Goal: Check status: Check status

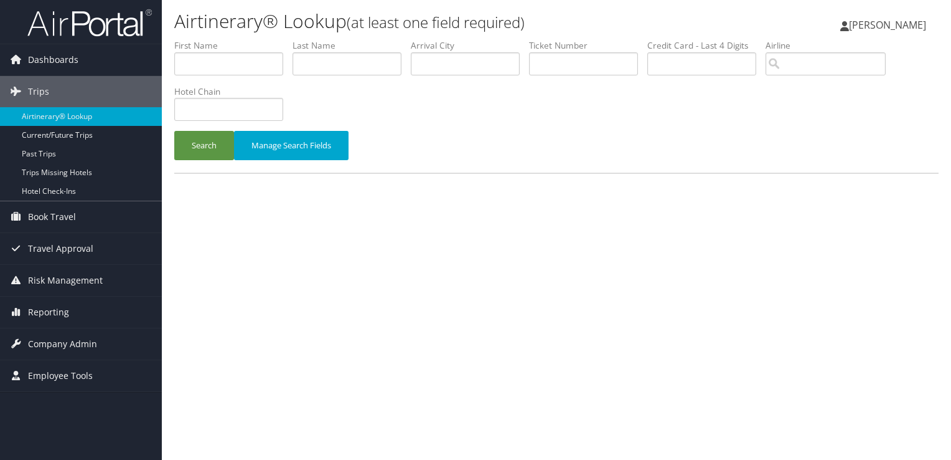
click at [359, 61] on input "text" at bounding box center [347, 63] width 109 height 23
click at [174, 131] on button "Search" at bounding box center [204, 145] width 60 height 29
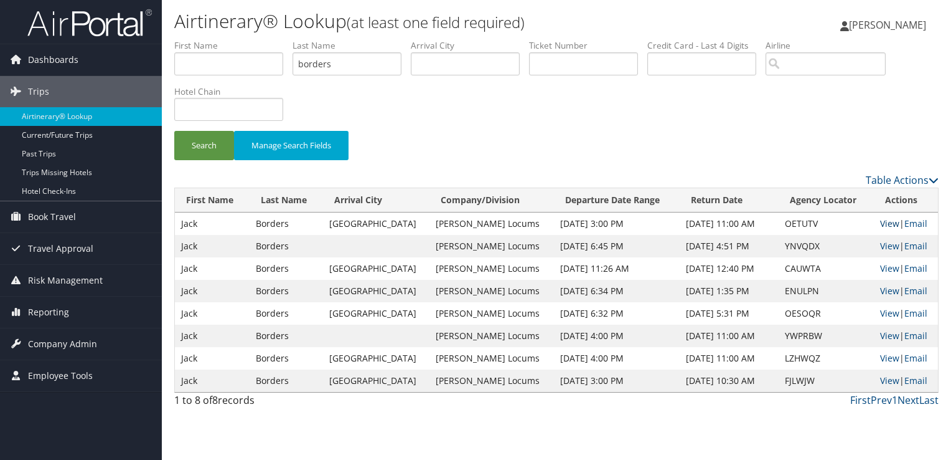
click at [883, 221] on link "View" at bounding box center [889, 223] width 19 height 12
click at [316, 68] on input "borders" at bounding box center [347, 63] width 109 height 23
click at [174, 131] on button "Search" at bounding box center [204, 145] width 60 height 29
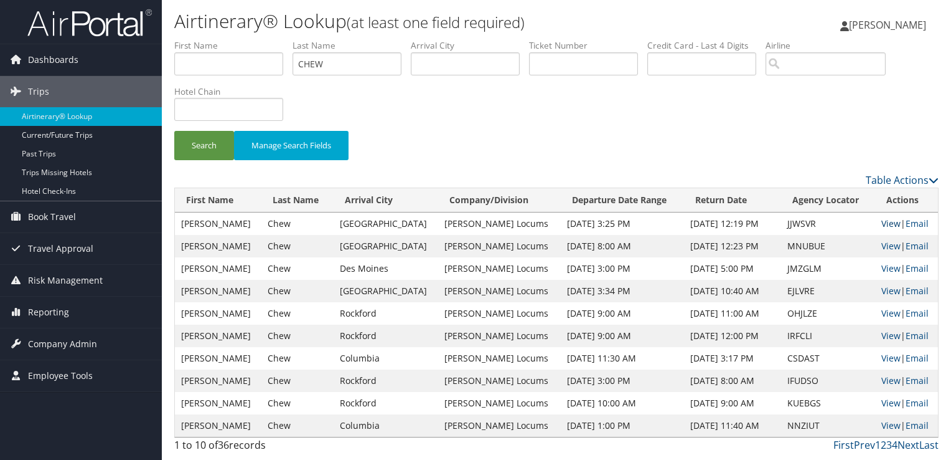
click at [884, 222] on link "View" at bounding box center [891, 223] width 19 height 12
click at [319, 67] on input "CHEW" at bounding box center [347, 63] width 109 height 23
click at [174, 131] on button "Search" at bounding box center [204, 145] width 60 height 29
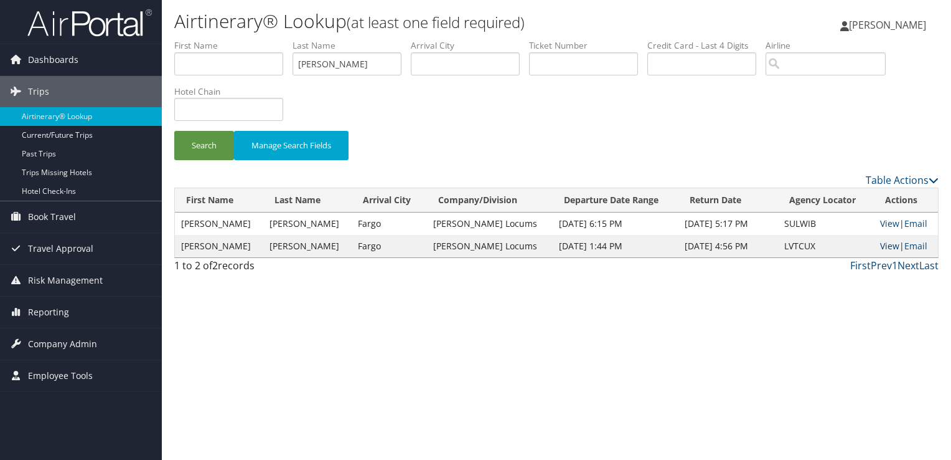
click at [880, 245] on link "View" at bounding box center [889, 246] width 19 height 12
click at [311, 65] on input "hughley" at bounding box center [347, 63] width 109 height 23
click at [174, 131] on button "Search" at bounding box center [204, 145] width 60 height 29
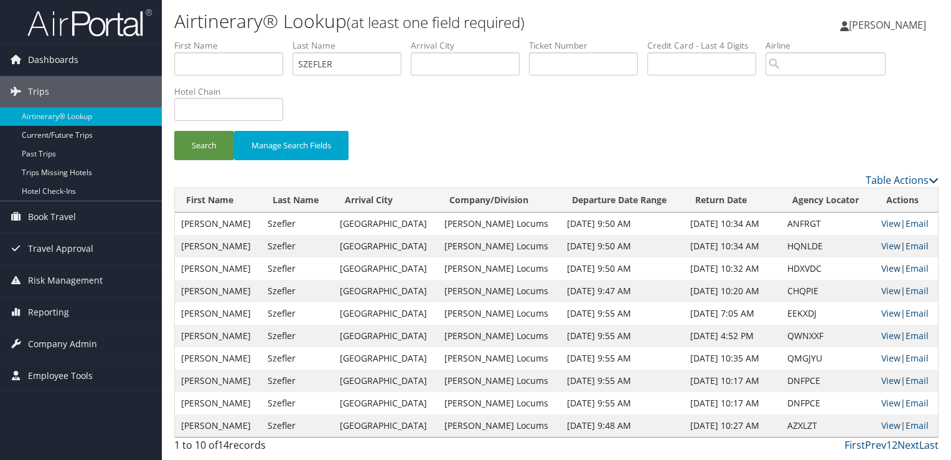
click at [887, 266] on link "View" at bounding box center [891, 268] width 19 height 12
click at [319, 60] on input "SZEFLER" at bounding box center [347, 63] width 109 height 23
type input "lapatka"
click at [174, 131] on button "Search" at bounding box center [204, 145] width 60 height 29
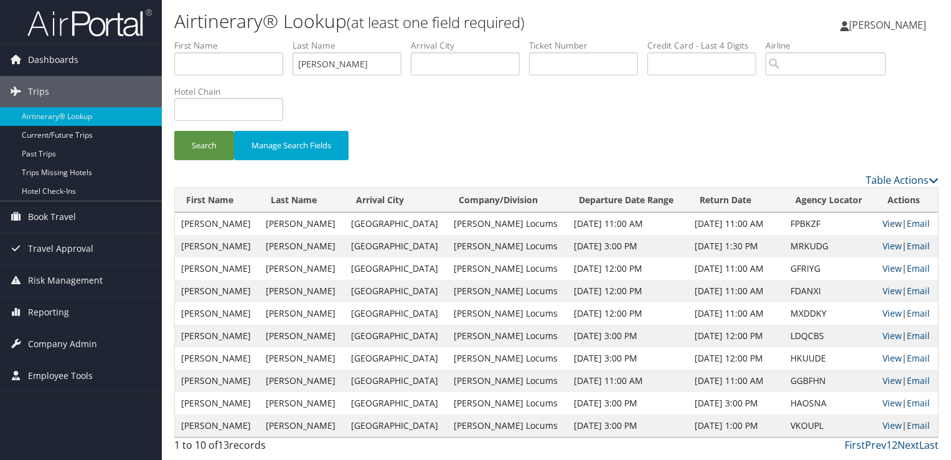
click at [889, 218] on link "View" at bounding box center [892, 223] width 19 height 12
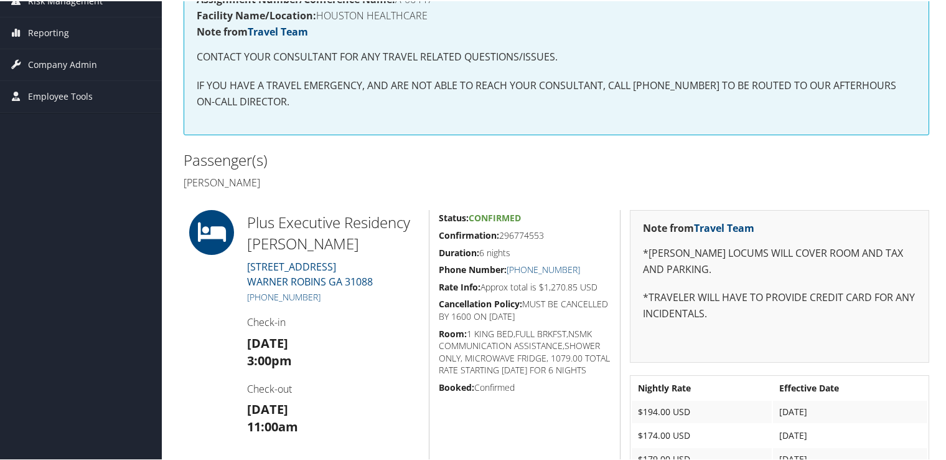
scroll to position [249, 0]
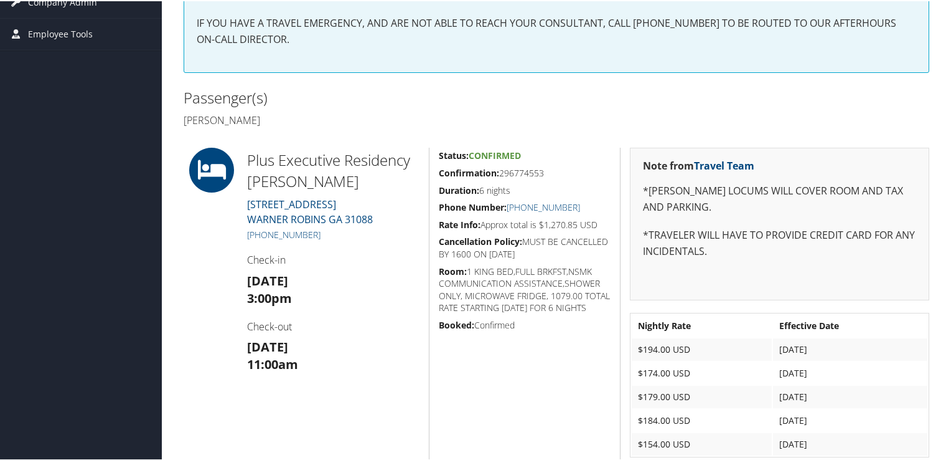
click at [712, 78] on div "Assignment Number/Conference Name: A-06447 Facility Name/Location: HOUSTON HEAL…" at bounding box center [556, 1] width 765 height 166
click at [296, 232] on link "(478) 313-5700" at bounding box center [283, 233] width 73 height 12
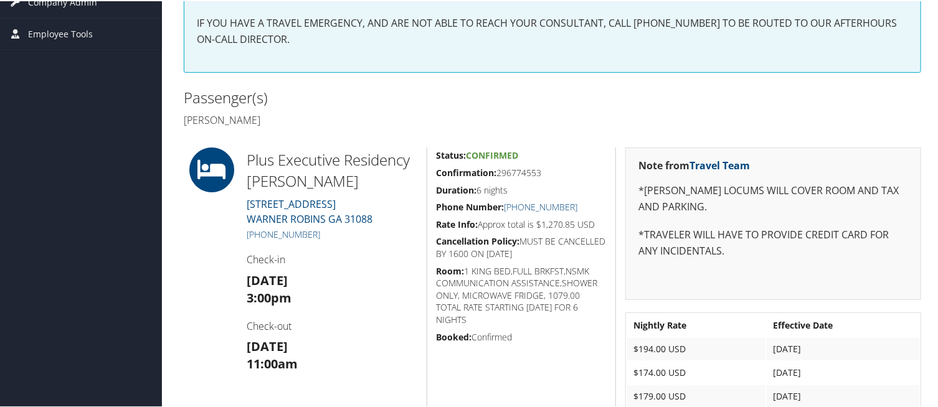
click at [606, 331] on div "Status: Confirmed Confirmation: 296774553 Duration: 6 nights Phone Number: (478…" at bounding box center [521, 305] width 189 height 319
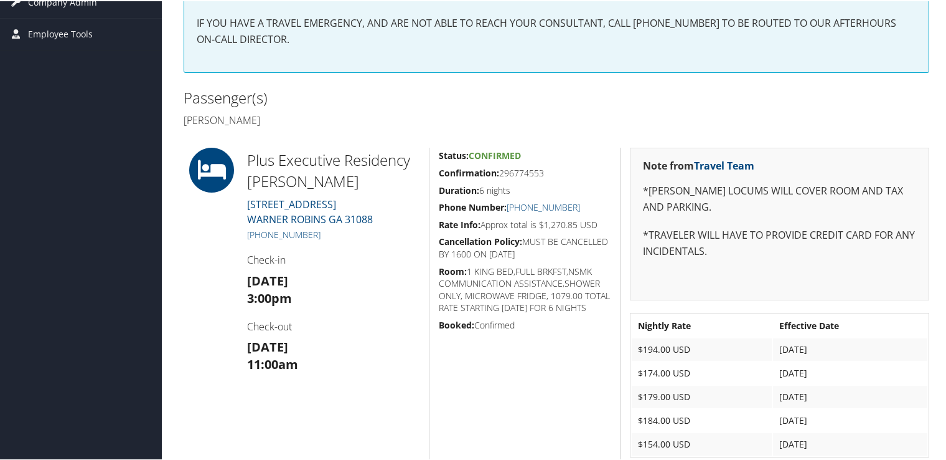
click at [553, 393] on div "Status: Confirmed Confirmation: 296774553 Duration: 6 nights Phone Number: (478…" at bounding box center [524, 305] width 191 height 319
click at [399, 77] on div "Assignment Number/Conference Name: A-06447 Facility Name/Location: HOUSTON HEAL…" at bounding box center [556, 1] width 765 height 166
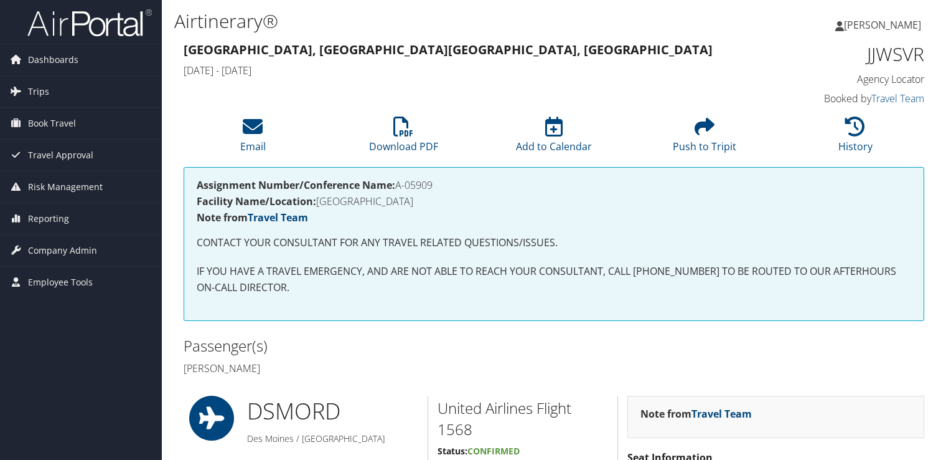
scroll to position [934, 0]
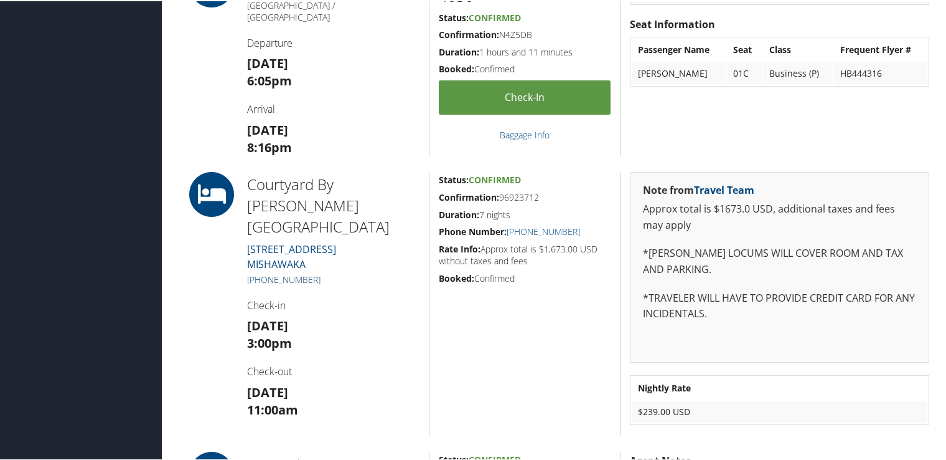
click at [283, 272] on link "(574) 273-9900" at bounding box center [283, 278] width 73 height 12
click at [398, 268] on div "Courtyard By Marriott Mishawaka 4825 N MAIN ST MISHAWAKA (574) 273-9900 Check-i…" at bounding box center [333, 303] width 191 height 264
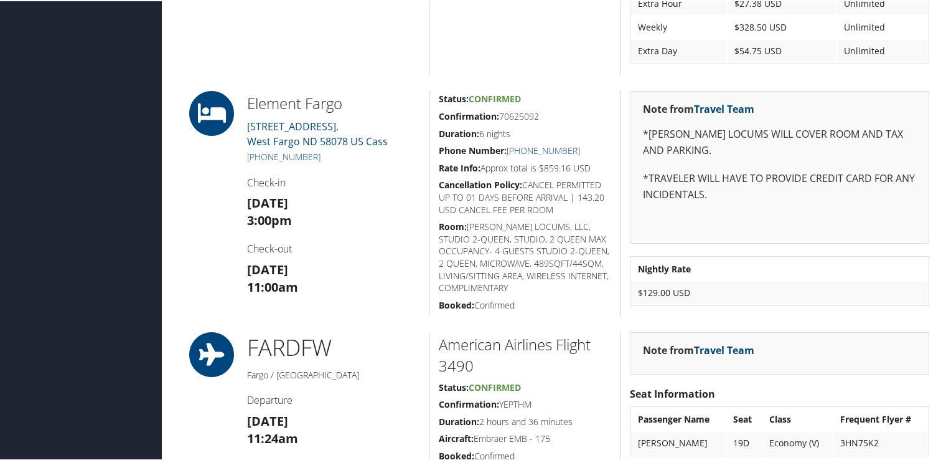
scroll to position [1183, 0]
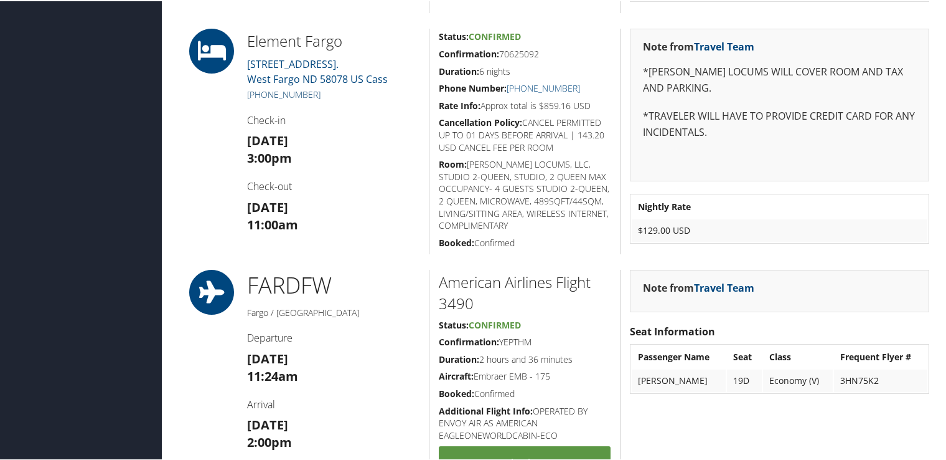
click at [295, 96] on link "(701) 478-5333" at bounding box center [283, 93] width 73 height 12
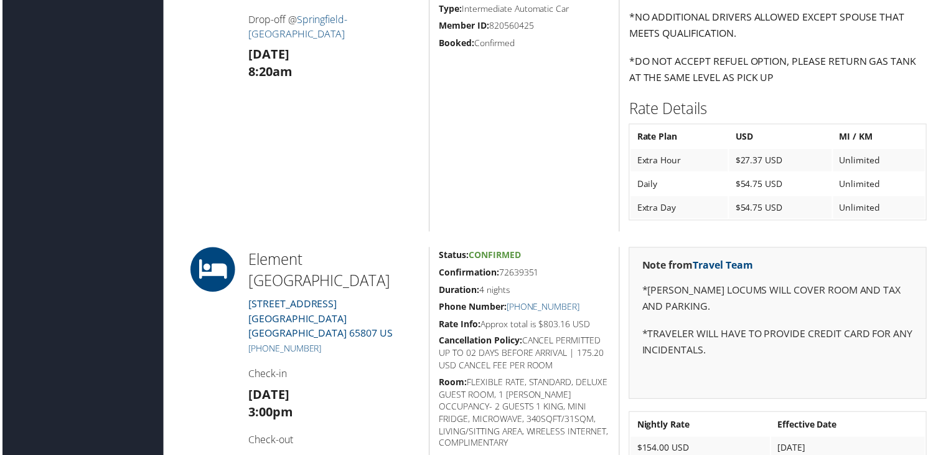
scroll to position [1619, 0]
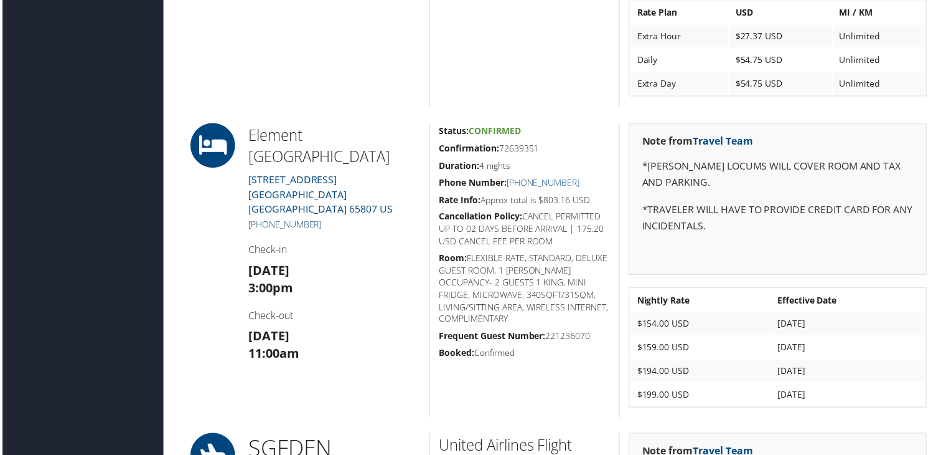
click at [309, 219] on link "[PHONE_NUMBER]" at bounding box center [283, 225] width 73 height 12
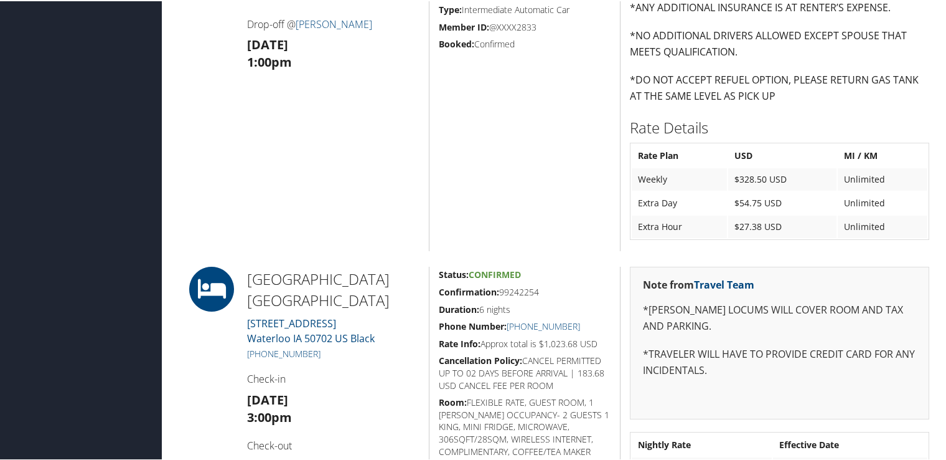
scroll to position [623, 0]
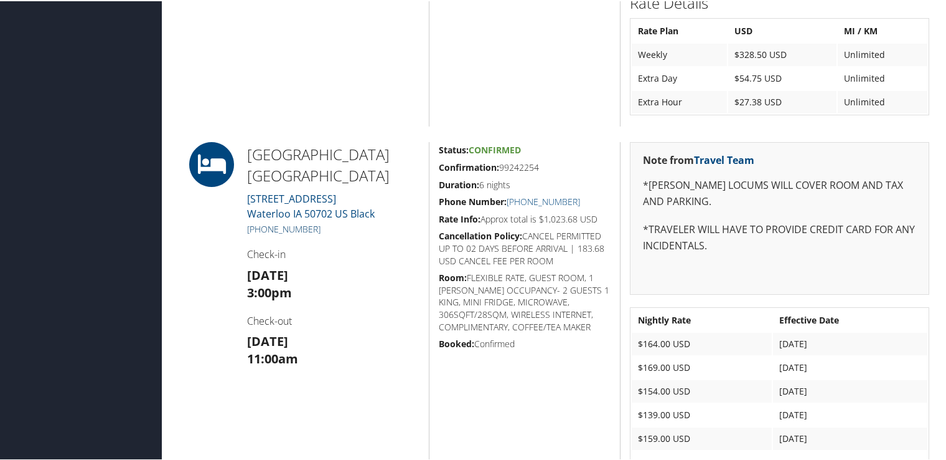
click at [293, 224] on link "+1 (319) 233-2500" at bounding box center [283, 228] width 73 height 12
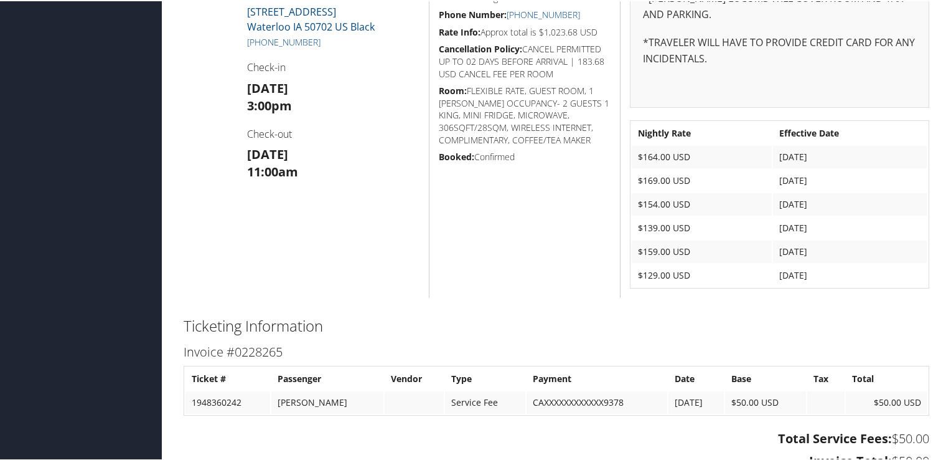
scroll to position [872, 0]
